Goal: Information Seeking & Learning: Learn about a topic

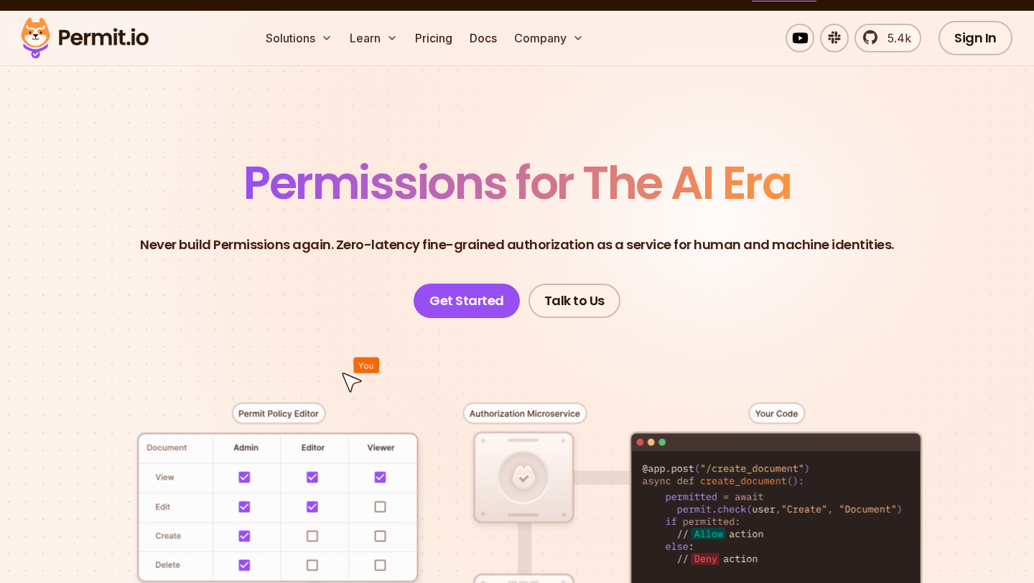
scroll to position [60, 0]
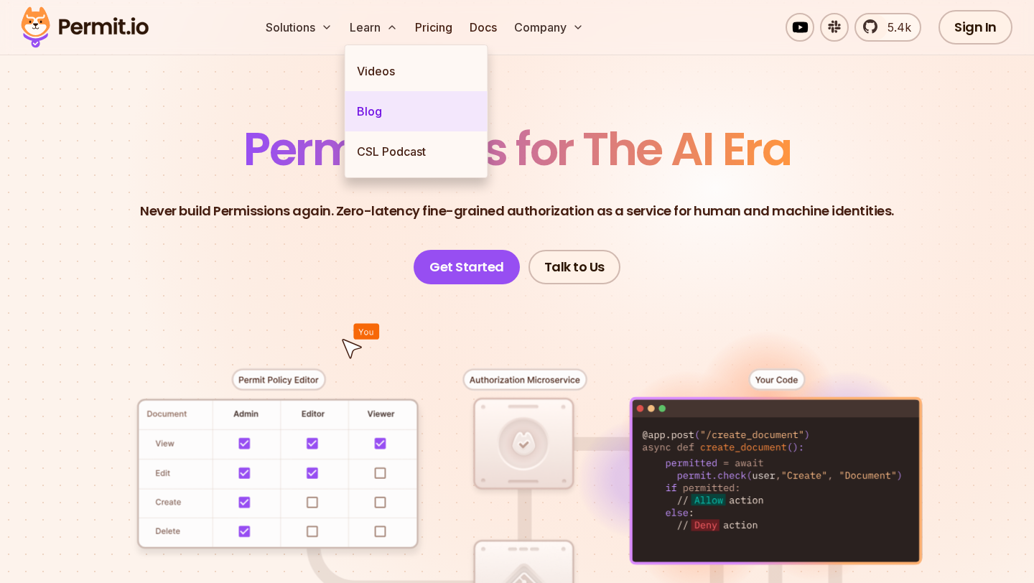
click at [383, 111] on link "Blog" at bounding box center [416, 111] width 142 height 40
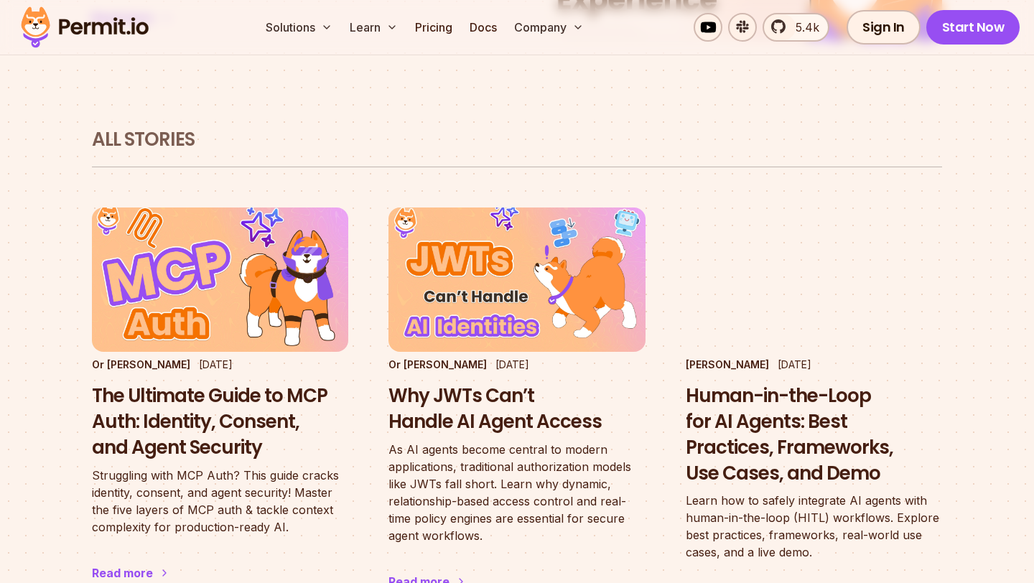
scroll to position [821, 0]
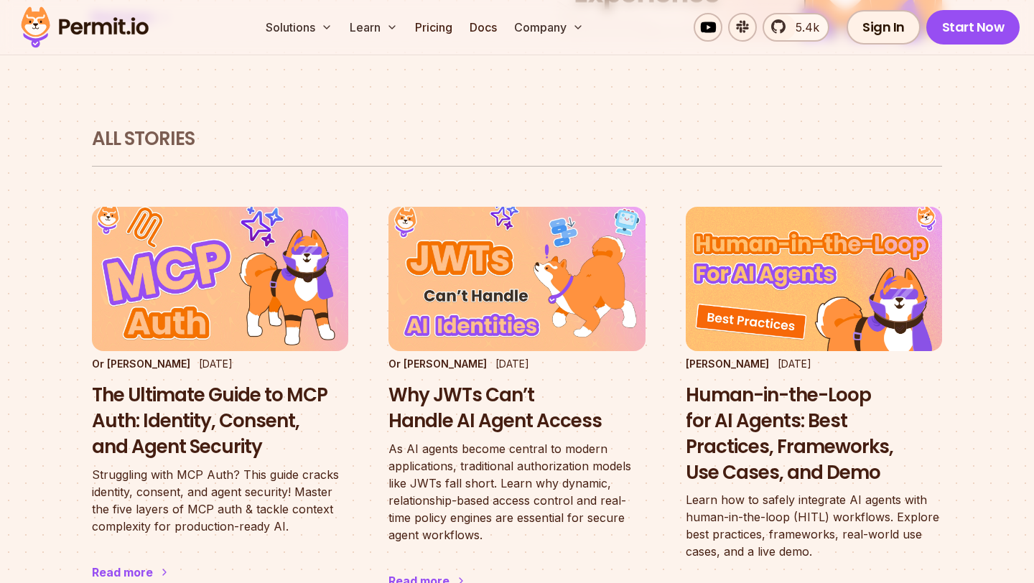
click at [514, 126] on div "All Stories" at bounding box center [517, 146] width 850 height 41
click at [505, 126] on h2 "All Stories" at bounding box center [517, 139] width 850 height 26
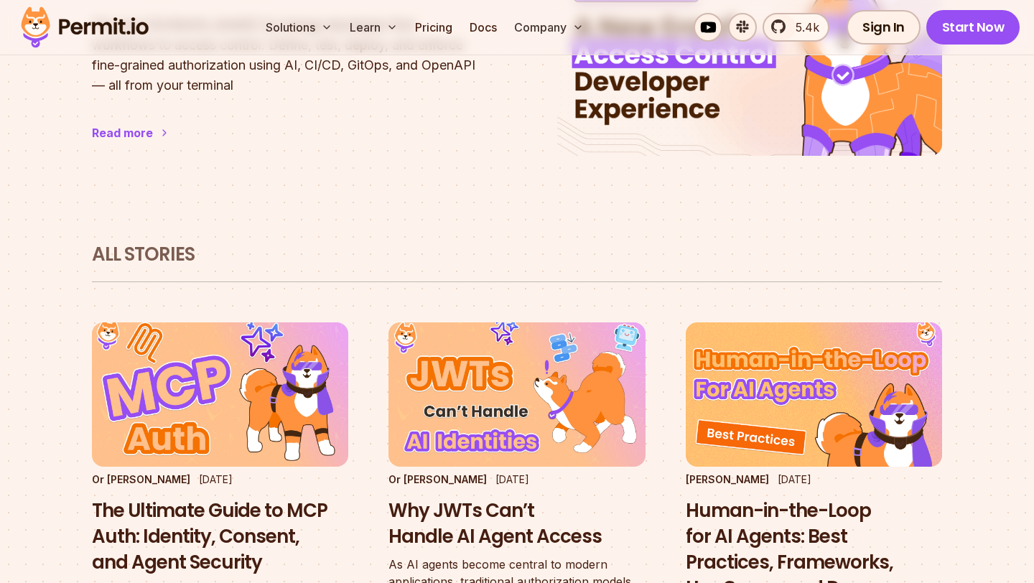
scroll to position [822, 0]
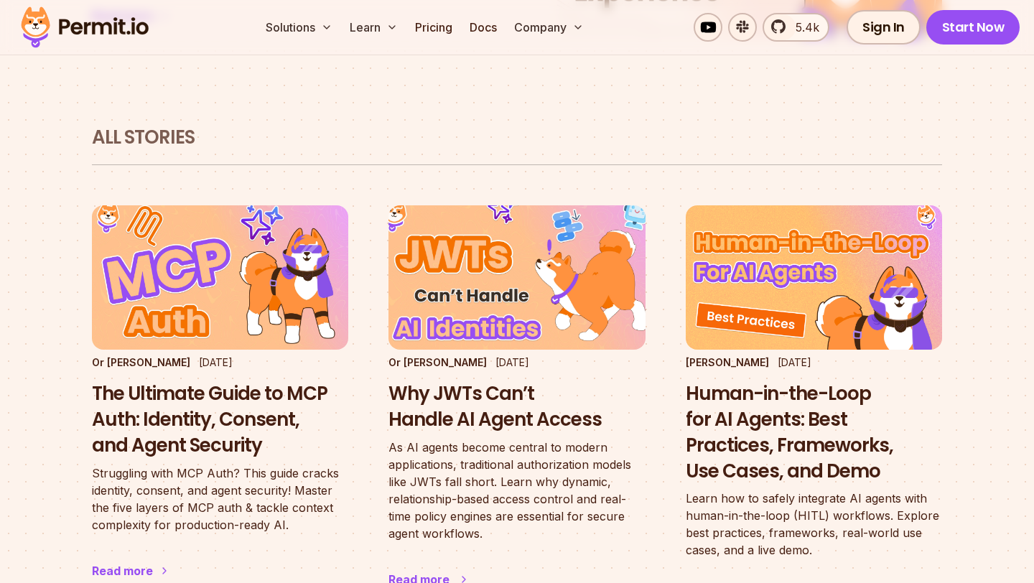
click at [475, 381] on h3 "Why JWTs Can’t Handle AI Agent Access" at bounding box center [516, 407] width 256 height 52
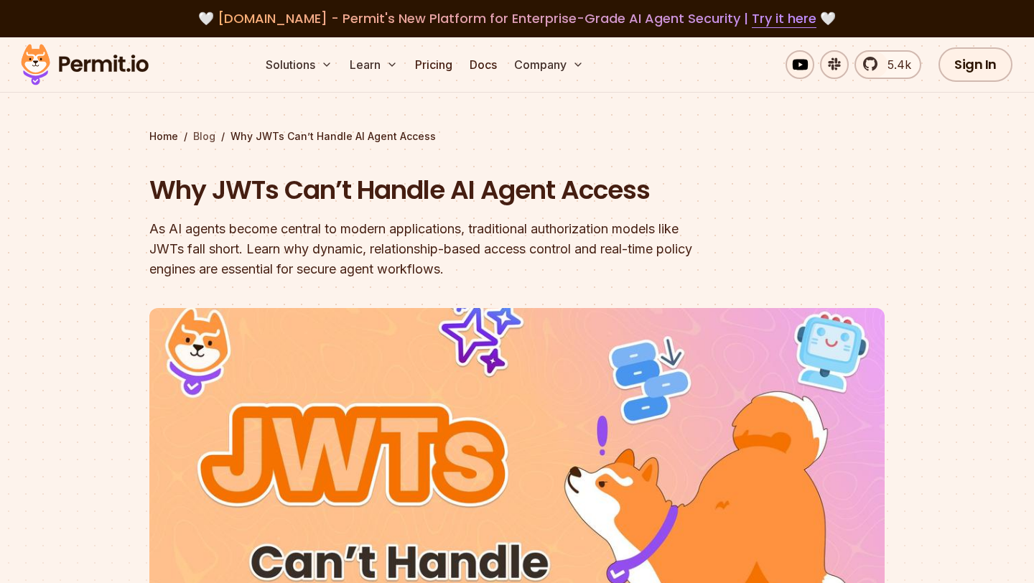
click at [203, 140] on link "Blog" at bounding box center [204, 136] width 22 height 14
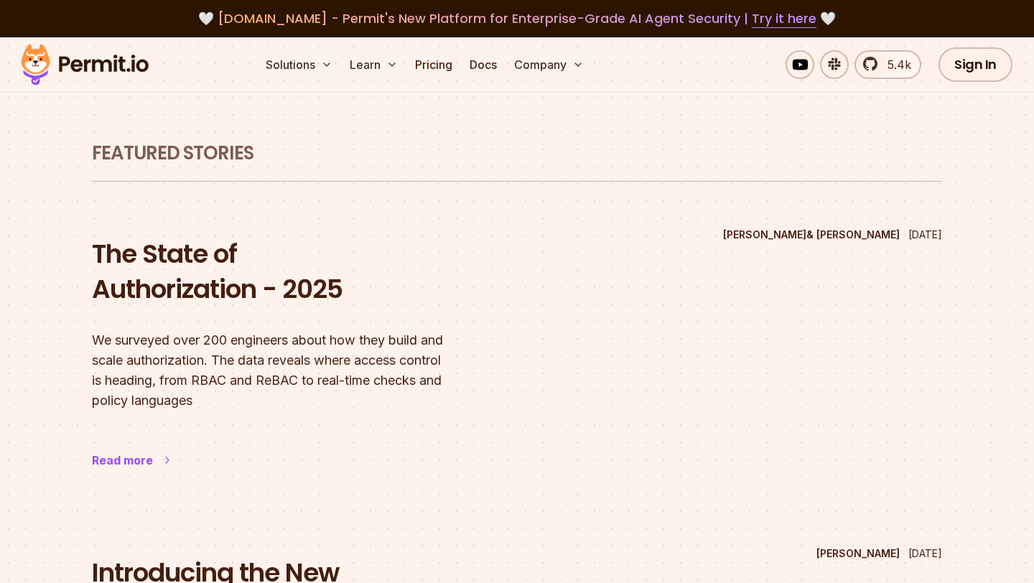
scroll to position [14, 0]
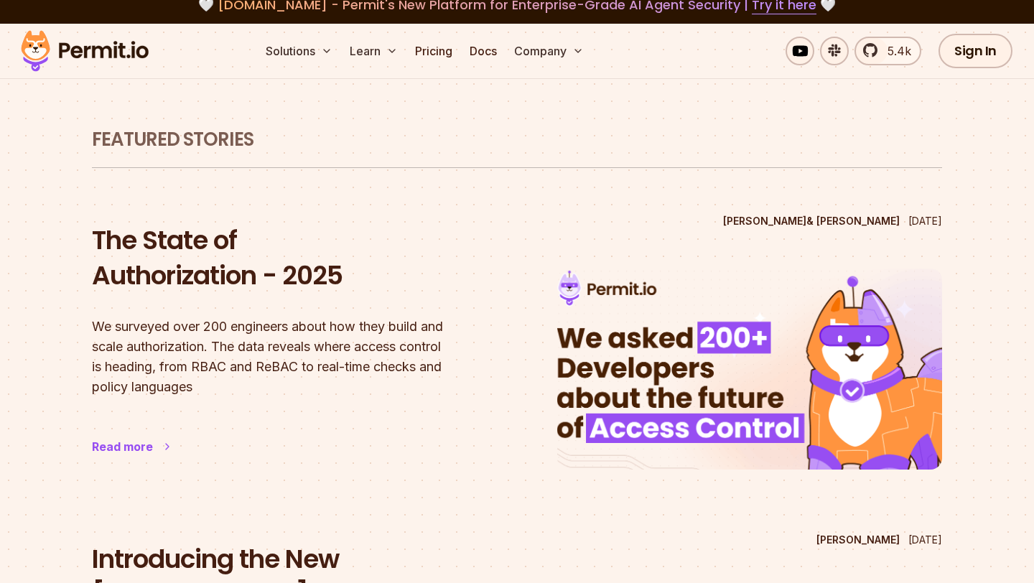
click at [817, 342] on img at bounding box center [750, 368] width 424 height 221
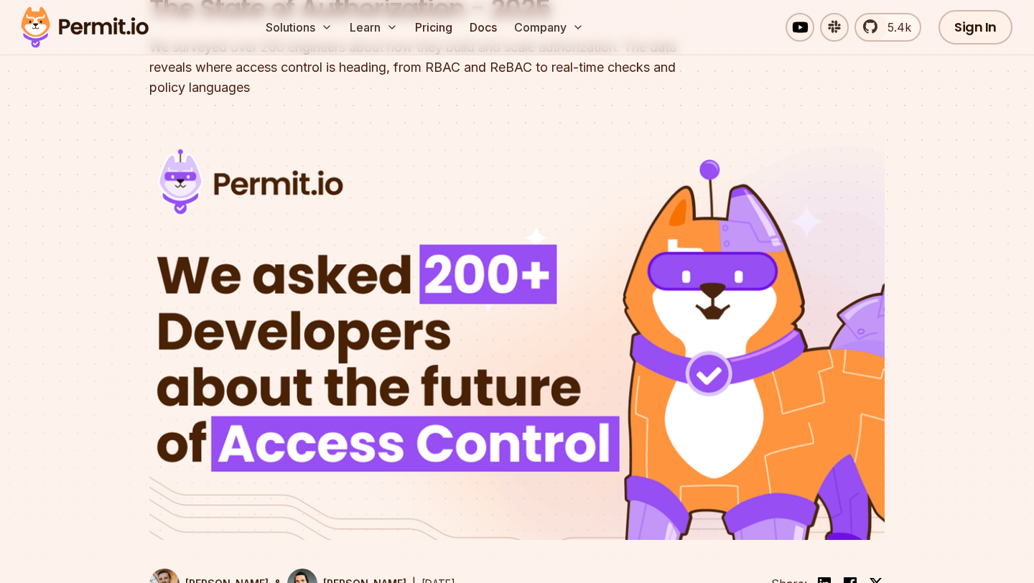
scroll to position [183, 0]
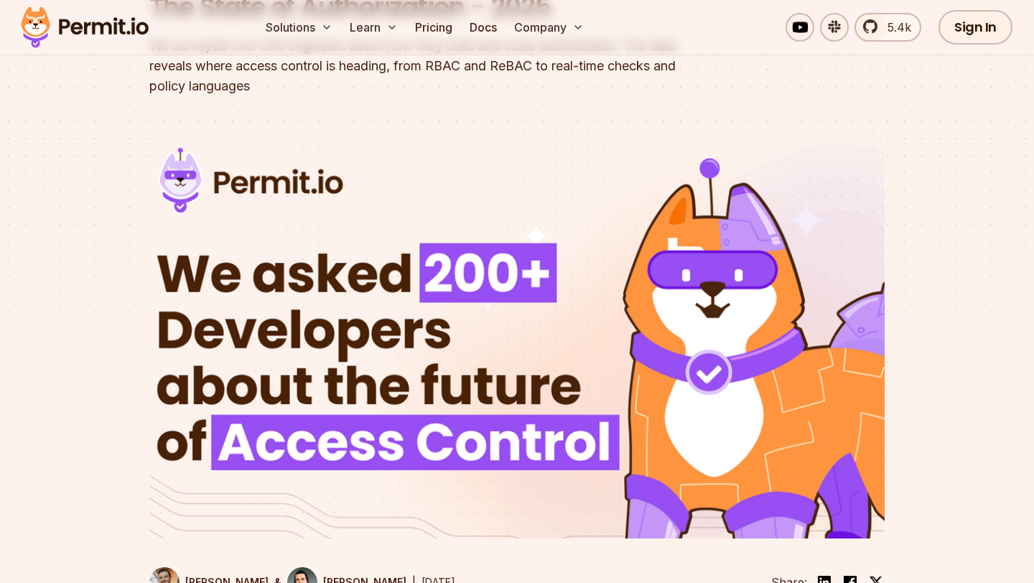
click at [464, 172] on img at bounding box center [516, 331] width 735 height 413
click at [98, 40] on img at bounding box center [84, 27] width 141 height 49
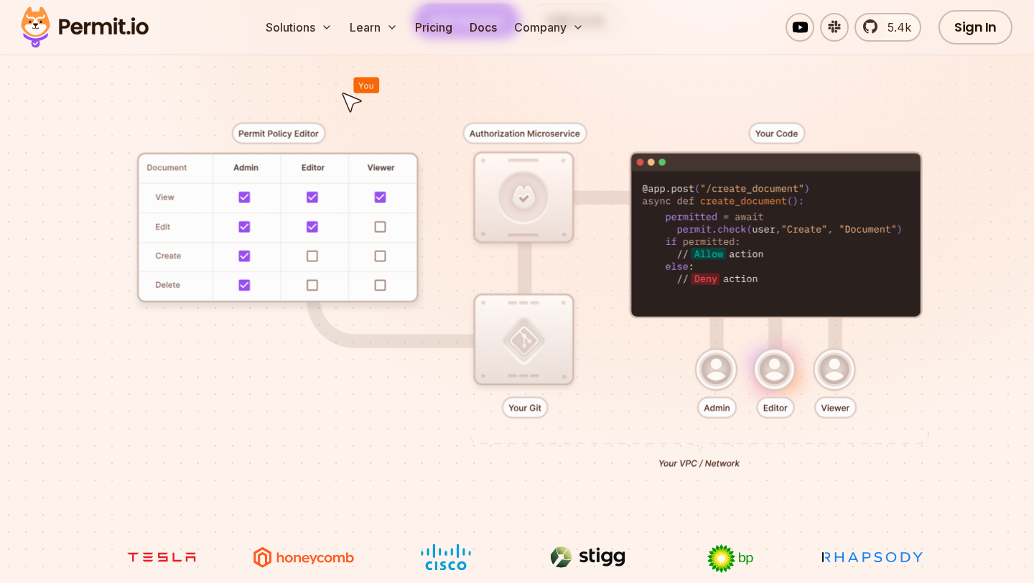
scroll to position [38, 0]
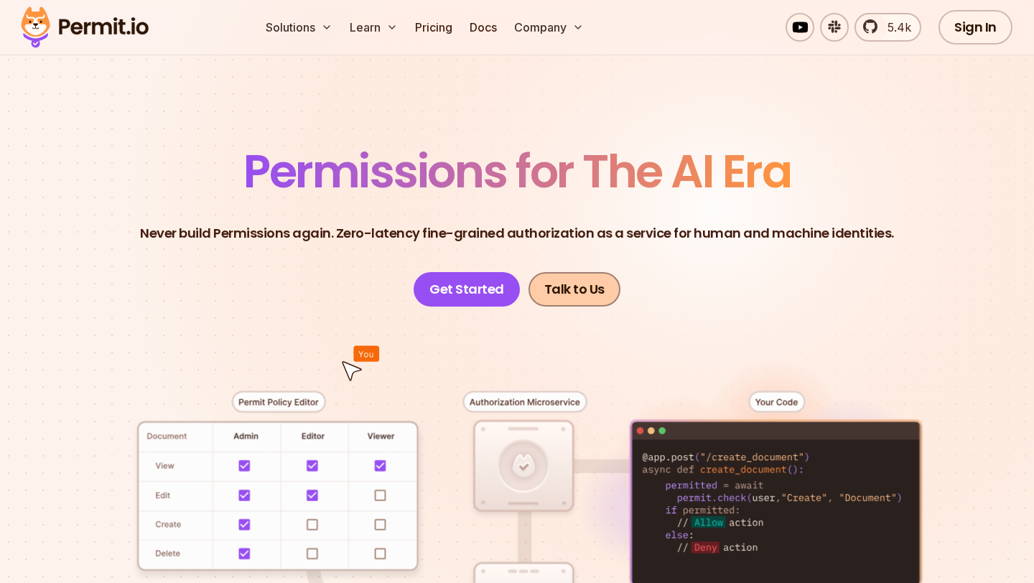
click at [553, 289] on link "Talk to Us" at bounding box center [574, 289] width 92 height 34
